Goal: Task Accomplishment & Management: Use online tool/utility

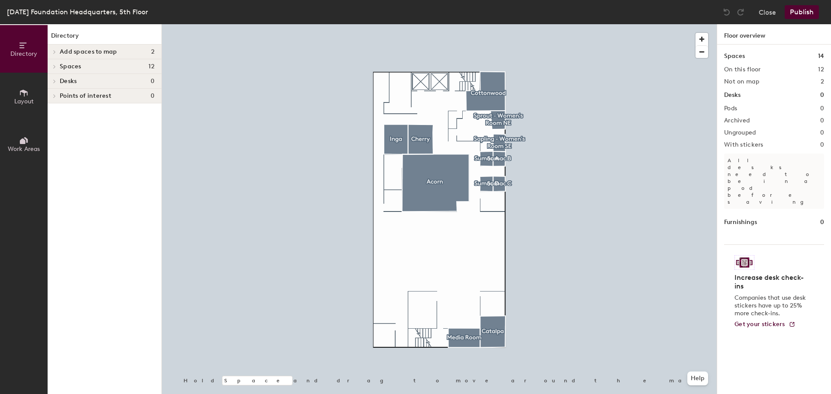
click at [55, 48] on div at bounding box center [53, 52] width 11 height 14
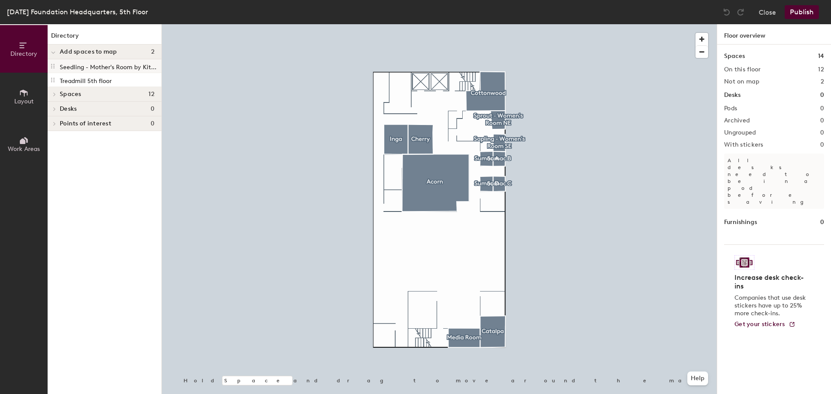
click at [94, 63] on p "Seedling - Mother's Room by Kitchenette" at bounding box center [110, 66] width 100 height 10
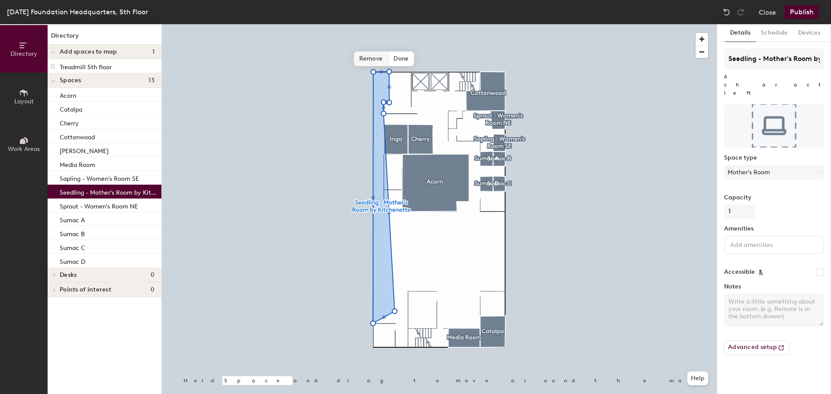
click at [378, 55] on span "Remove" at bounding box center [371, 59] width 35 height 15
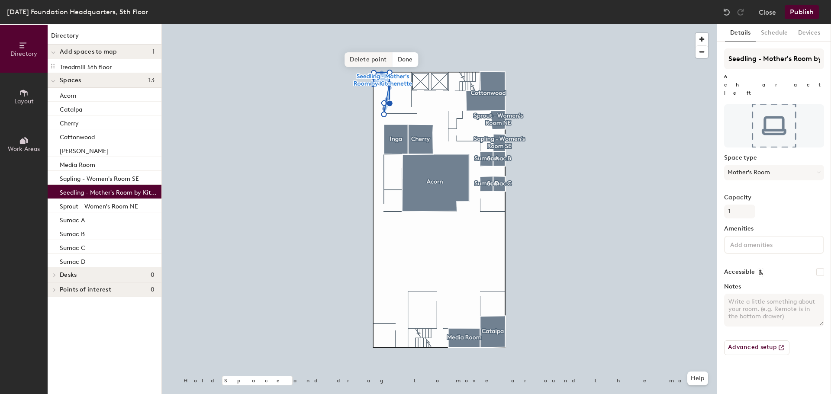
click at [376, 61] on span "Delete point" at bounding box center [369, 59] width 48 height 15
click at [377, 54] on span "Delete point" at bounding box center [369, 59] width 48 height 15
click at [379, 56] on span "Delete point" at bounding box center [369, 59] width 48 height 15
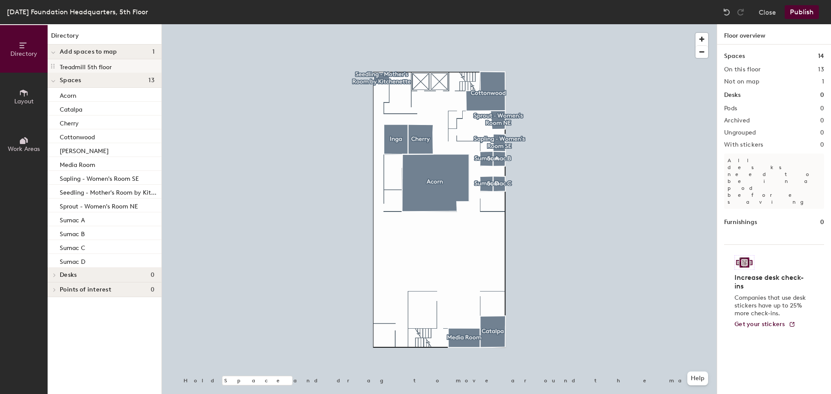
click at [97, 69] on p "Treadmill 5th floor" at bounding box center [86, 66] width 52 height 10
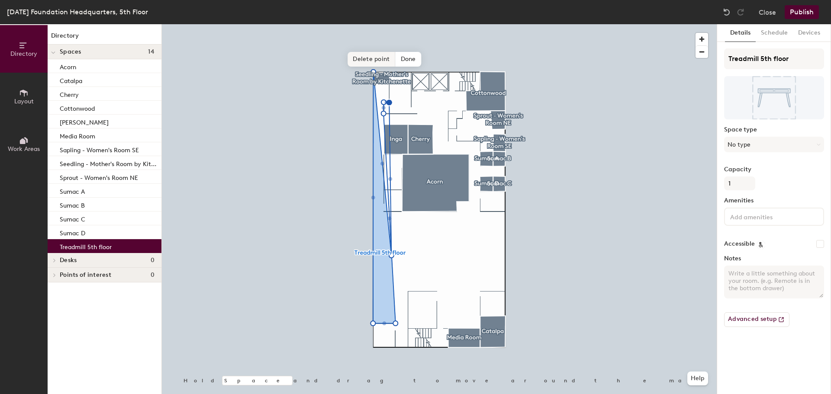
click at [380, 55] on span "Delete point" at bounding box center [372, 59] width 48 height 15
click at [381, 61] on span "Delete point" at bounding box center [372, 59] width 48 height 15
click at [375, 60] on span "Delete point" at bounding box center [372, 59] width 48 height 15
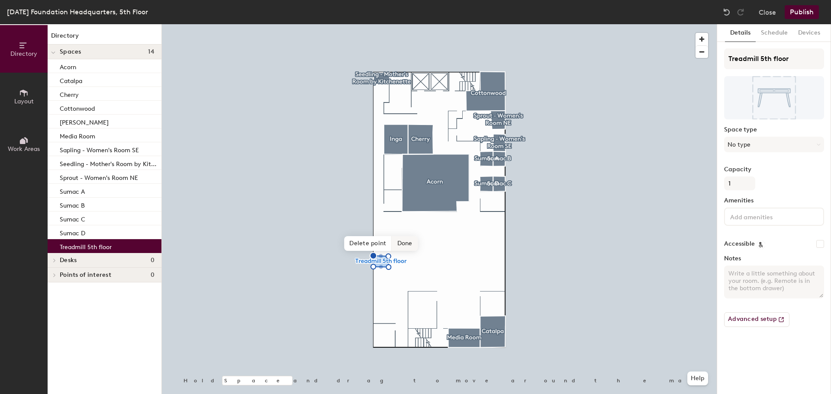
click at [404, 243] on span "Done" at bounding box center [405, 243] width 26 height 15
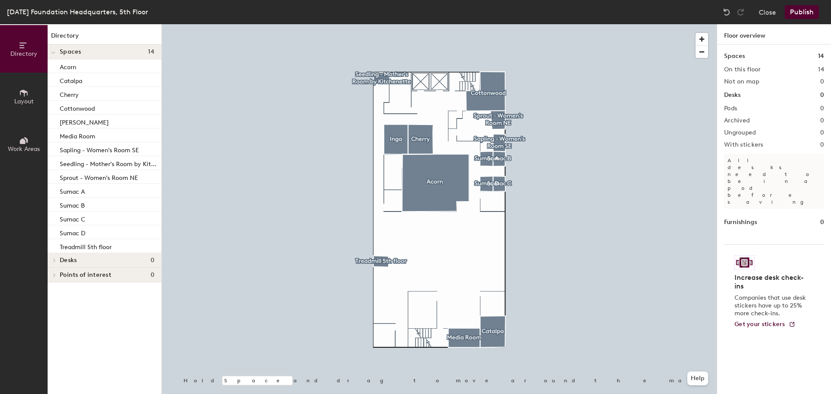
click at [806, 15] on button "Publish" at bounding box center [802, 12] width 34 height 14
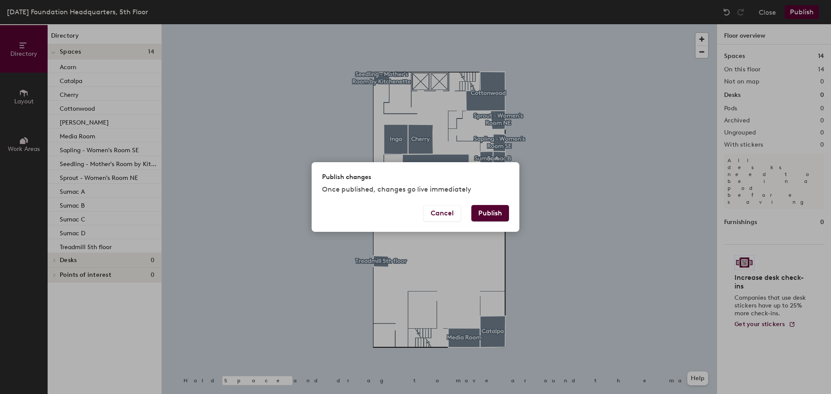
click at [490, 219] on button "Publish" at bounding box center [490, 213] width 38 height 16
